Goal: Information Seeking & Learning: Find specific fact

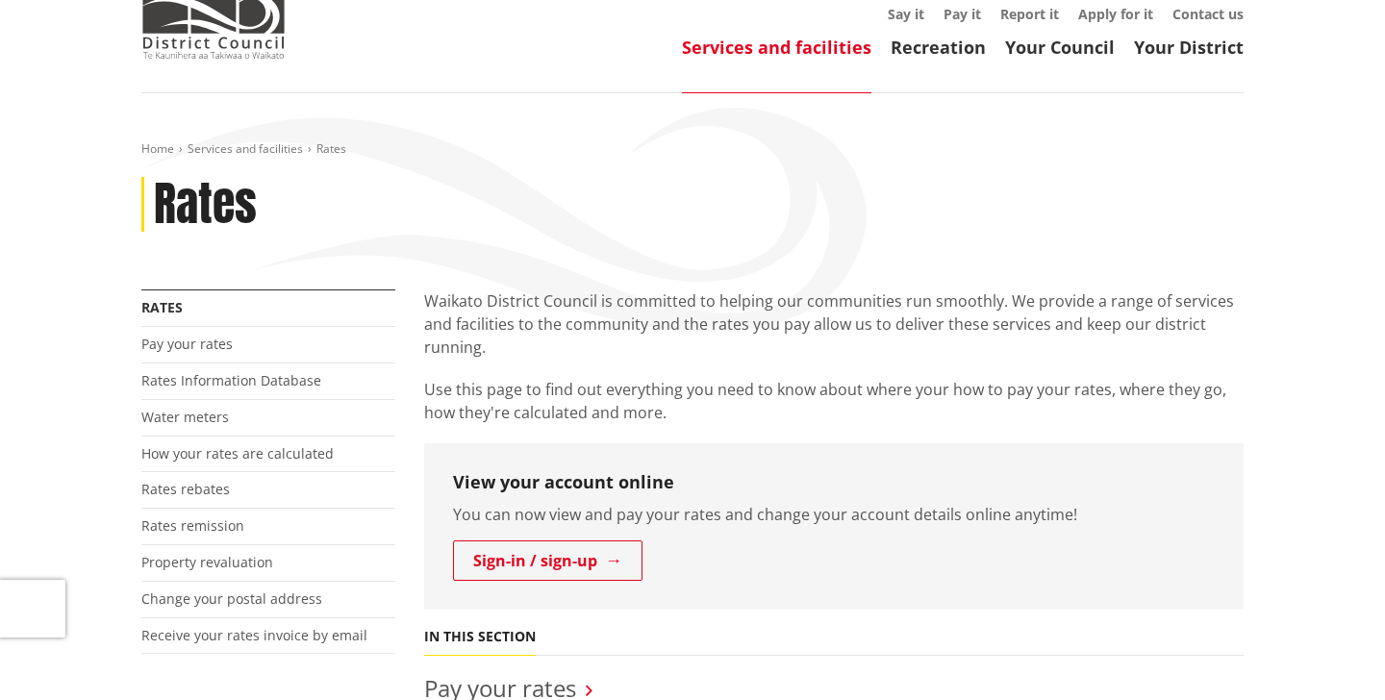
scroll to position [187, 0]
click at [237, 371] on link "Rates Information Database" at bounding box center [231, 380] width 180 height 18
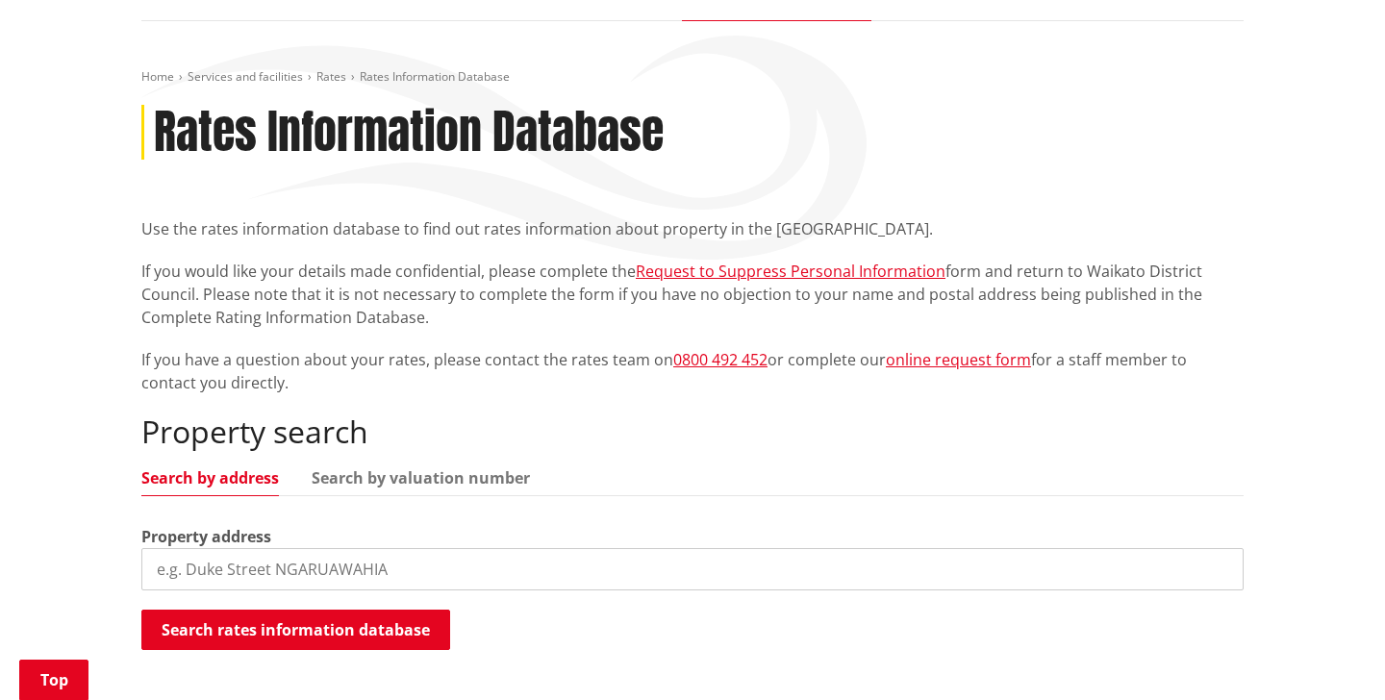
scroll to position [265, 0]
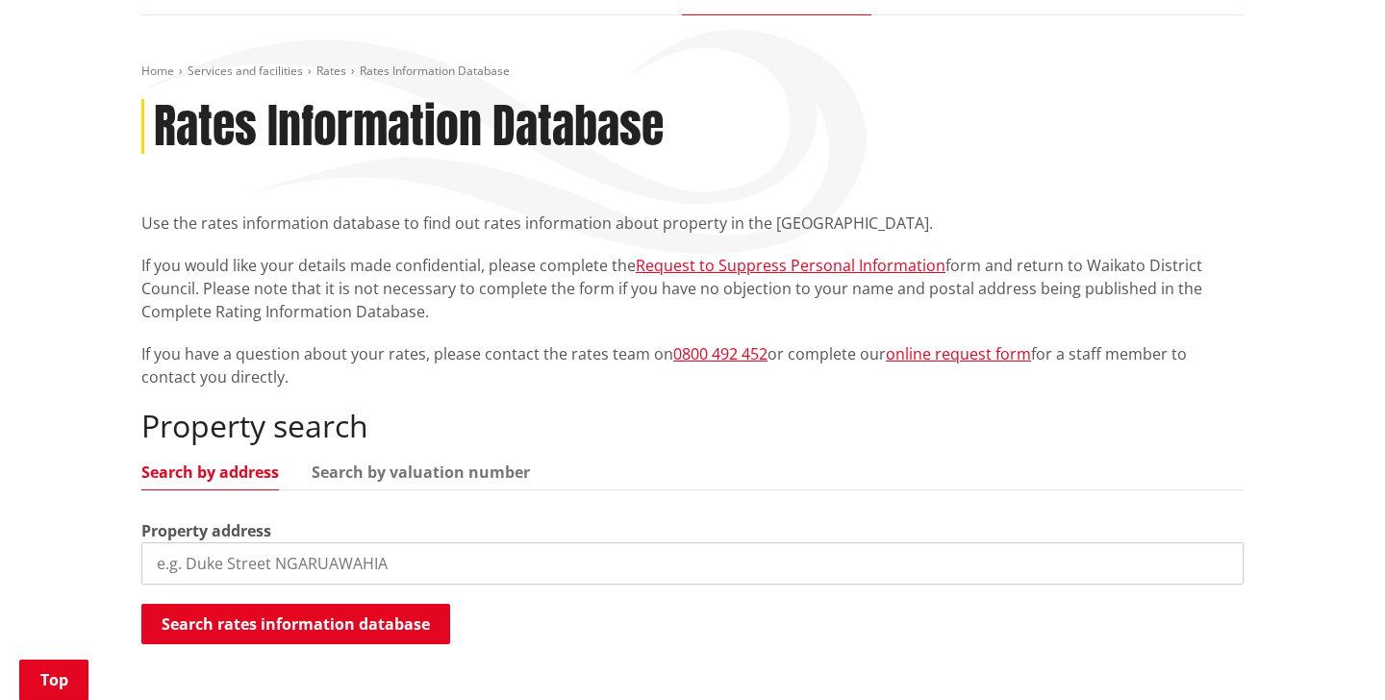
click at [258, 542] on input "search" at bounding box center [692, 563] width 1102 height 42
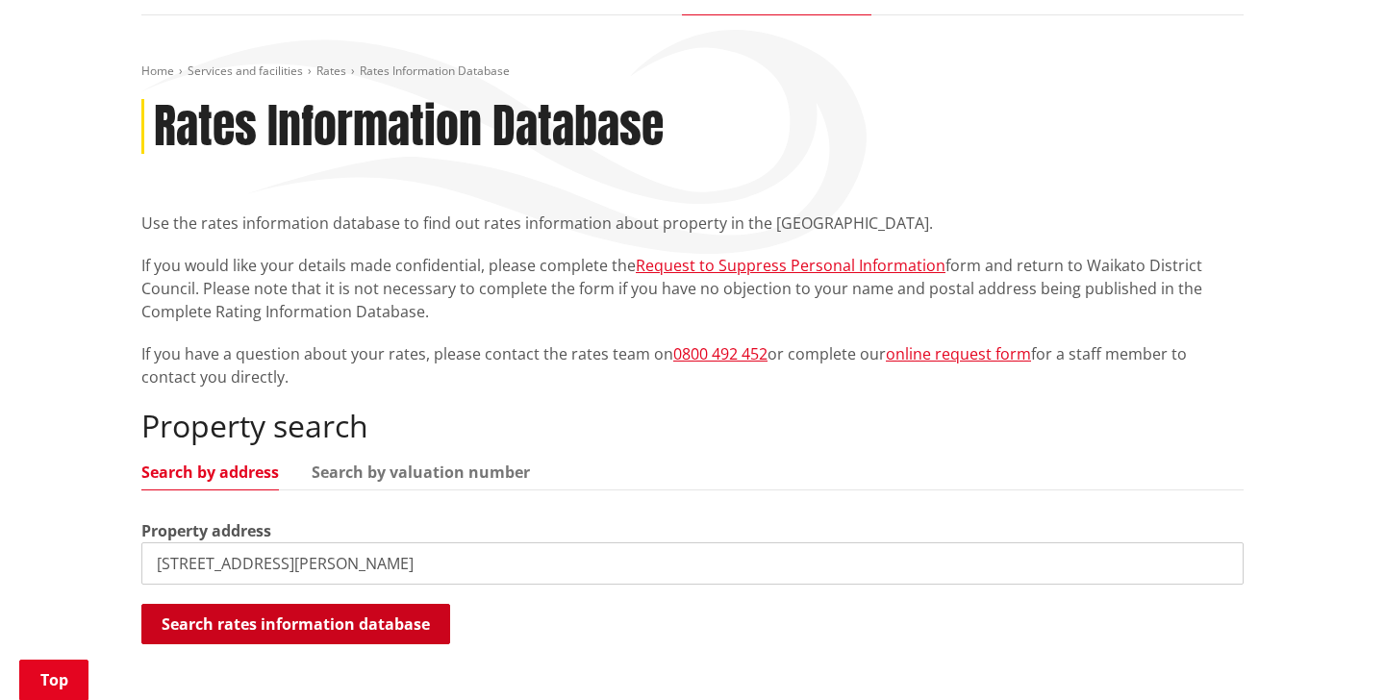
type input "71b Dean Road"
click at [253, 604] on button "Search rates information database" at bounding box center [295, 624] width 309 height 40
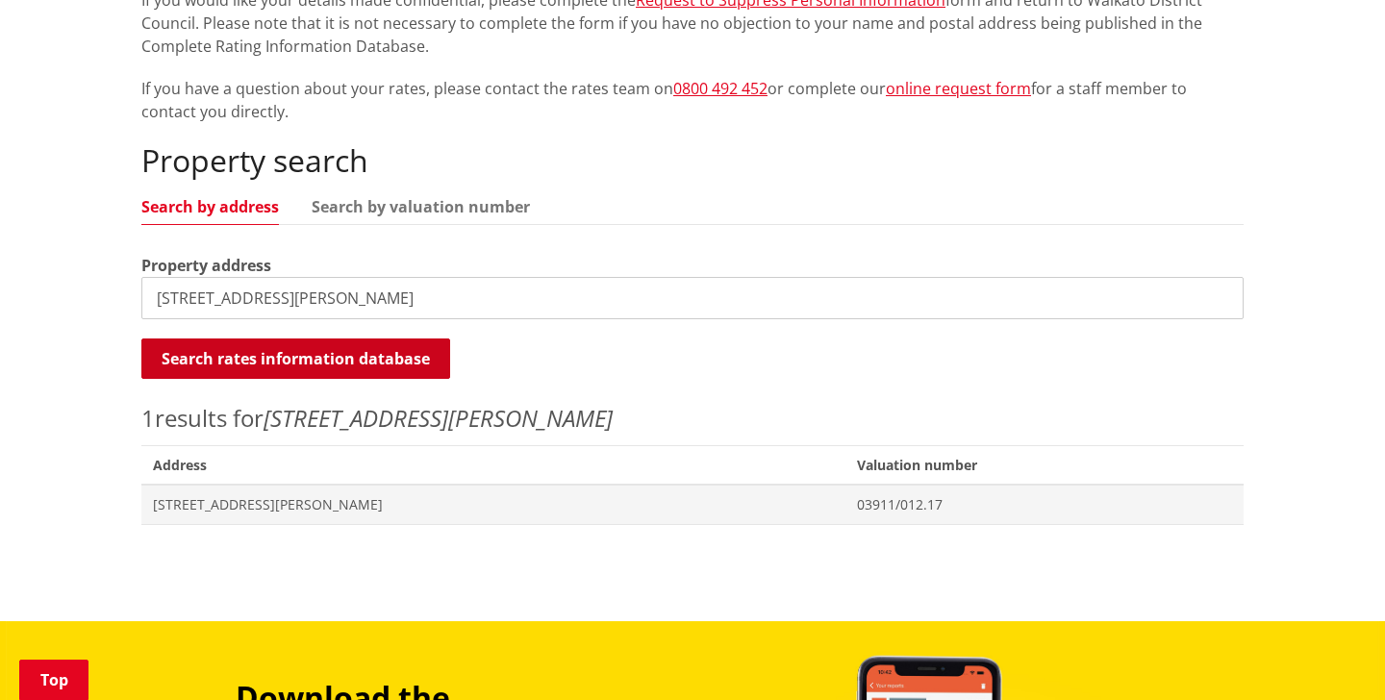
scroll to position [552, 0]
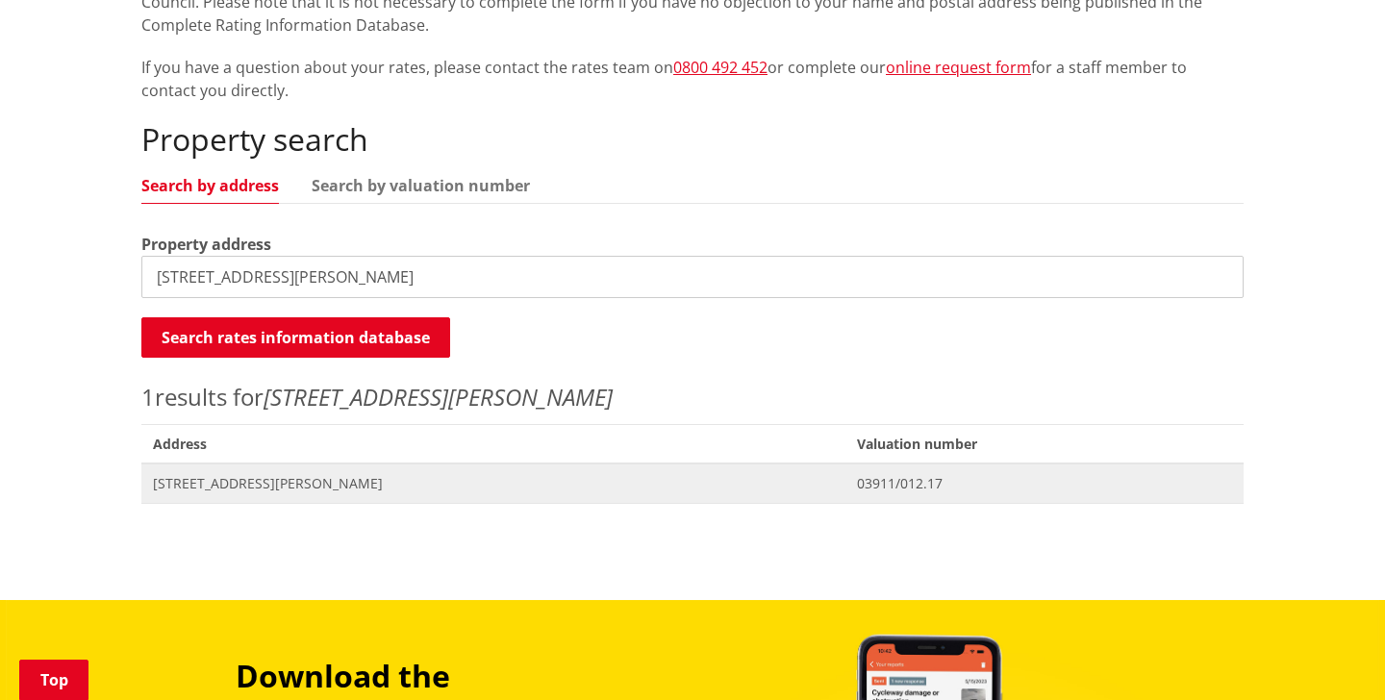
click at [289, 474] on span "71B Dean Road POKENO" at bounding box center [493, 483] width 681 height 19
